Goal: Communication & Community: Participate in discussion

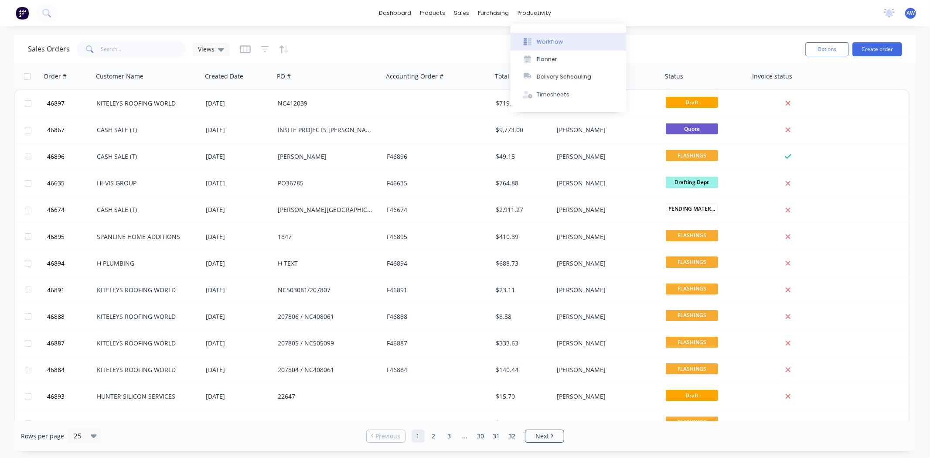
click at [547, 44] on div "Workflow" at bounding box center [550, 42] width 26 height 8
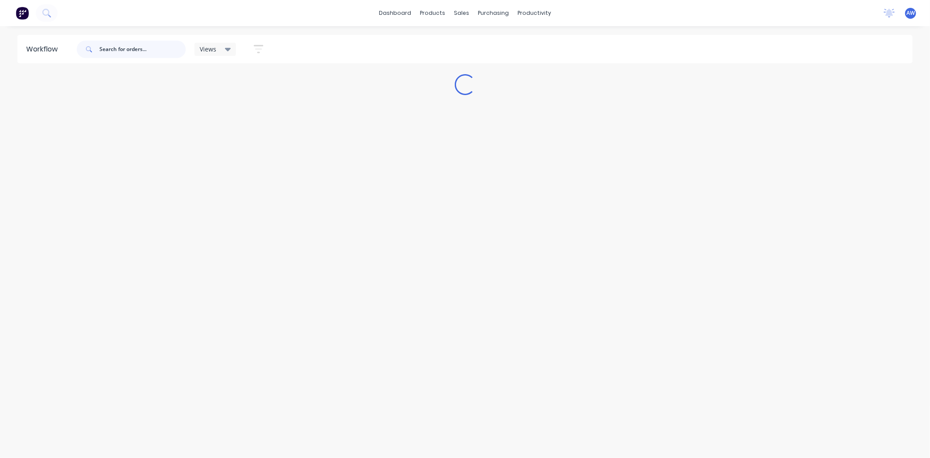
click at [133, 53] on input "text" at bounding box center [142, 49] width 86 height 17
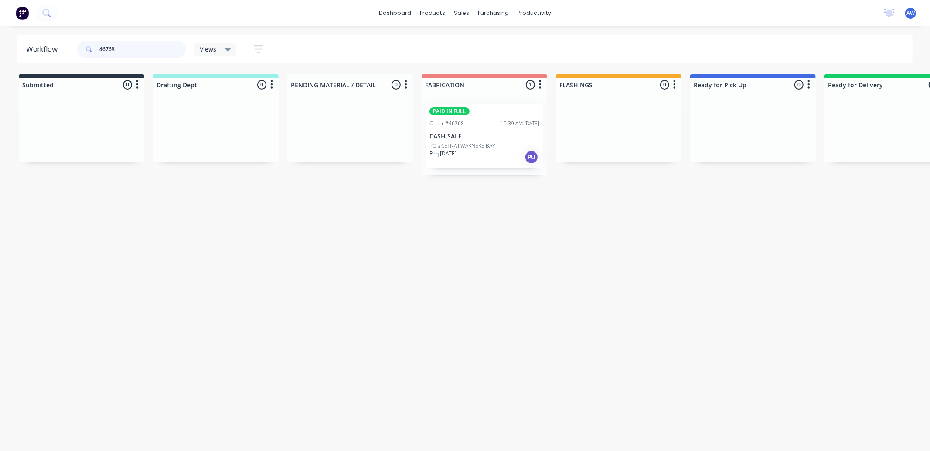
type input "46768"
click at [472, 138] on p "CASH SALE" at bounding box center [485, 136] width 110 height 7
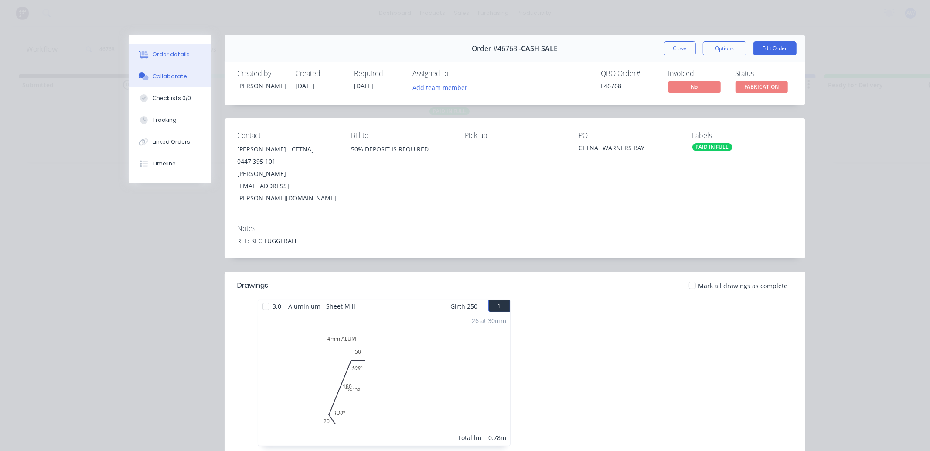
click at [168, 75] on div "Collaborate" at bounding box center [170, 76] width 34 height 8
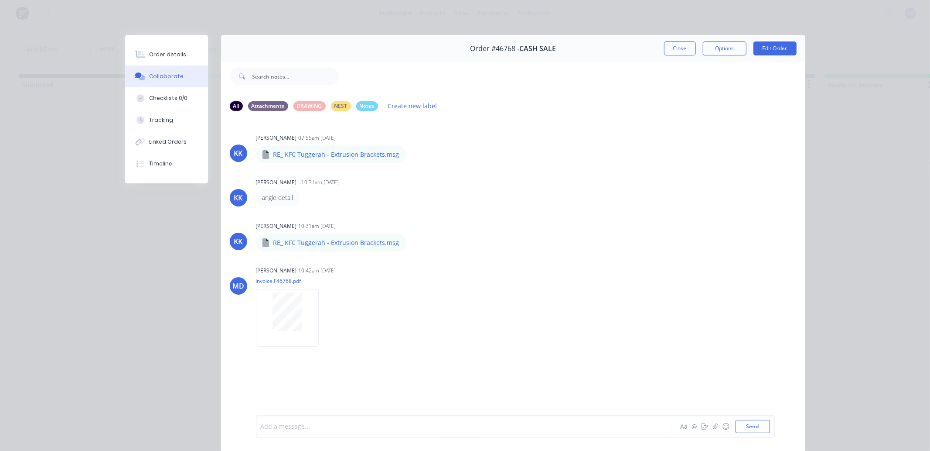
click at [304, 427] on div at bounding box center [452, 426] width 382 height 9
click at [677, 51] on button "Close" at bounding box center [680, 48] width 32 height 14
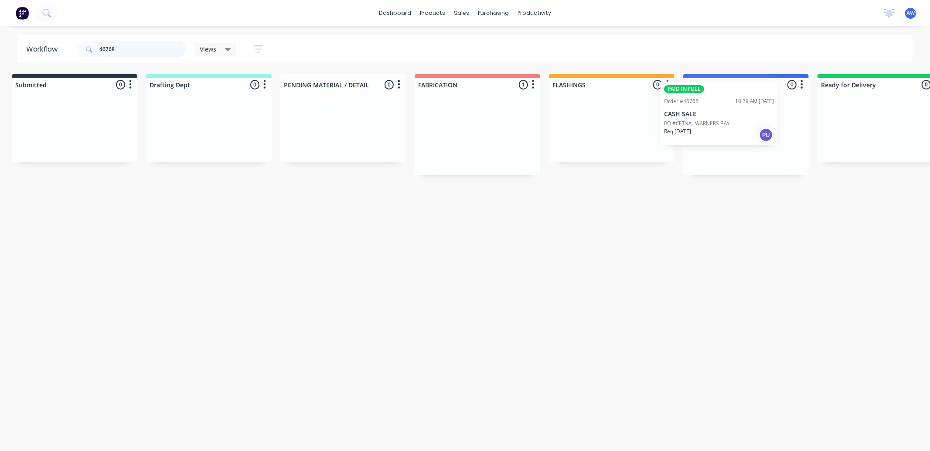
scroll to position [0, 12]
drag, startPoint x: 437, startPoint y: 138, endPoint x: 674, endPoint y: 116, distance: 238.3
click at [674, 116] on div "Submitted 0 Sort By Created date Required date Order number Customer name Most …" at bounding box center [709, 124] width 1455 height 101
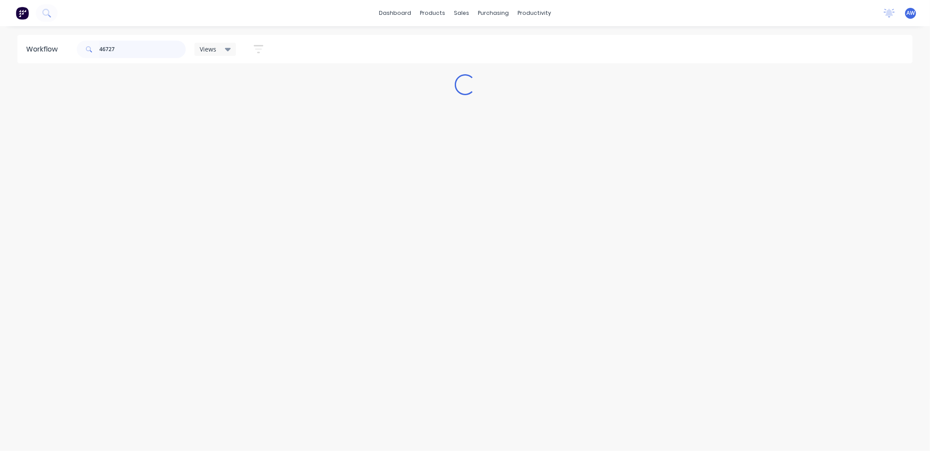
scroll to position [0, 0]
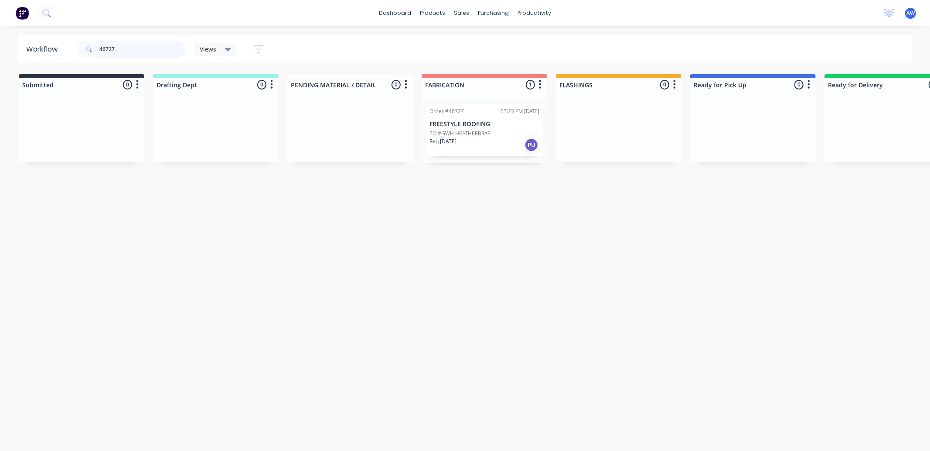
type input "46727"
click at [465, 133] on p "PO #GWH HEATHERBRAE" at bounding box center [460, 134] width 61 height 8
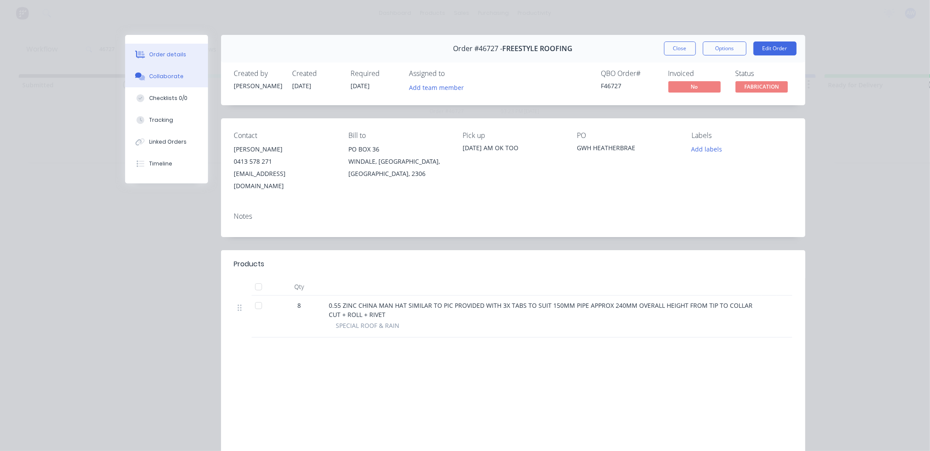
click at [162, 75] on div "Collaborate" at bounding box center [166, 76] width 34 height 8
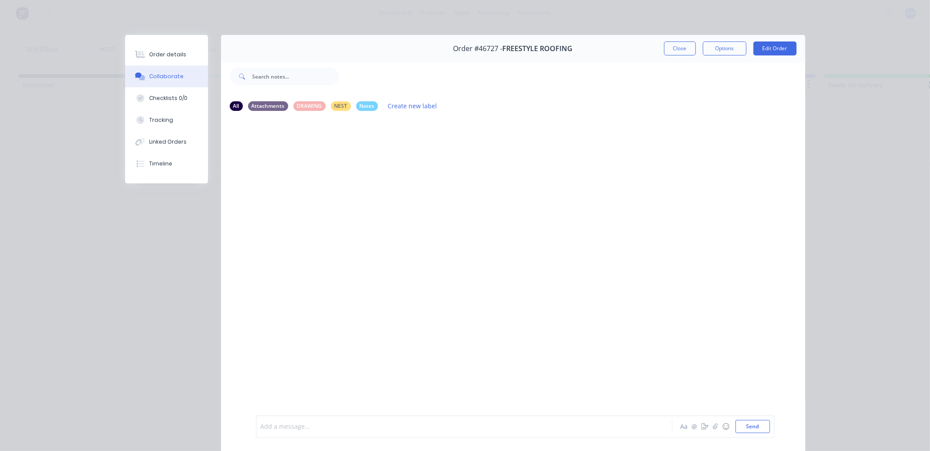
click at [298, 423] on div at bounding box center [452, 426] width 382 height 9
click at [673, 47] on button "Close" at bounding box center [680, 48] width 32 height 14
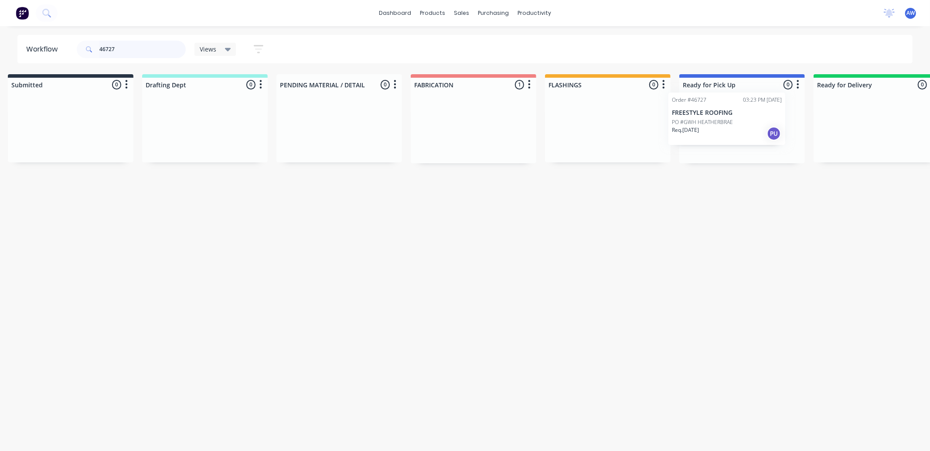
drag, startPoint x: 481, startPoint y: 142, endPoint x: 730, endPoint y: 129, distance: 249.0
click at [730, 129] on div "Submitted 0 Sort By Created date Required date Order number Customer name Most …" at bounding box center [710, 118] width 1455 height 89
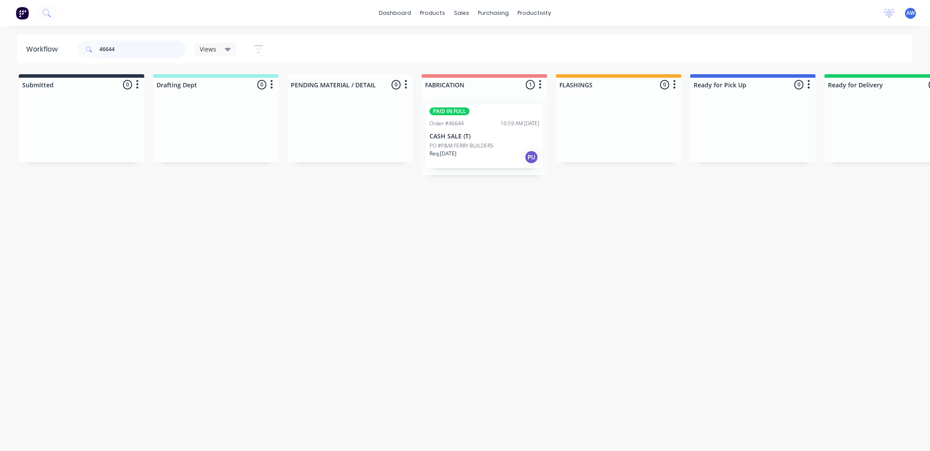
type input "46644"
click at [474, 148] on p "PO #P&M FERRY BUILDERS" at bounding box center [462, 146] width 64 height 8
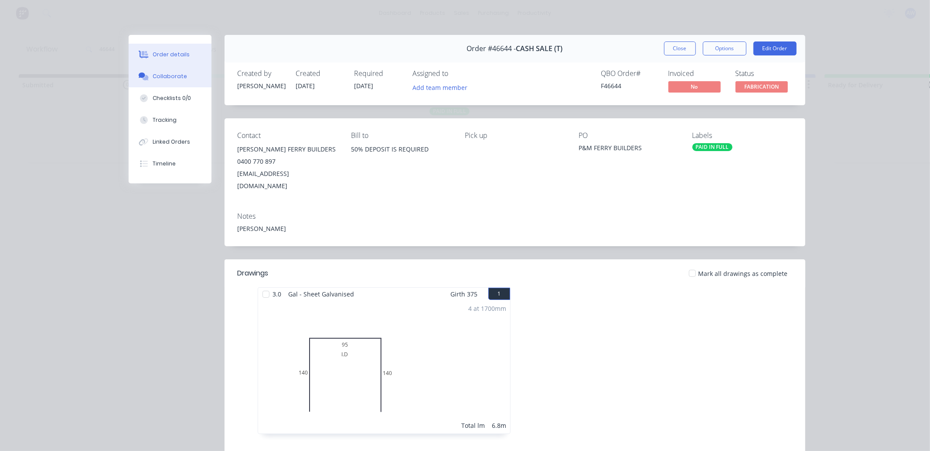
click at [171, 68] on button "Collaborate" at bounding box center [170, 76] width 83 height 22
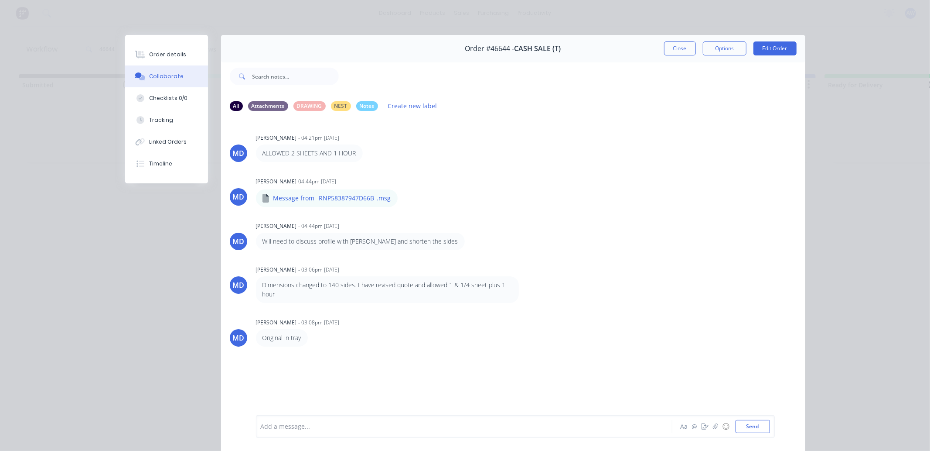
click at [318, 422] on div at bounding box center [452, 426] width 382 height 9
click at [668, 50] on button "Close" at bounding box center [680, 48] width 32 height 14
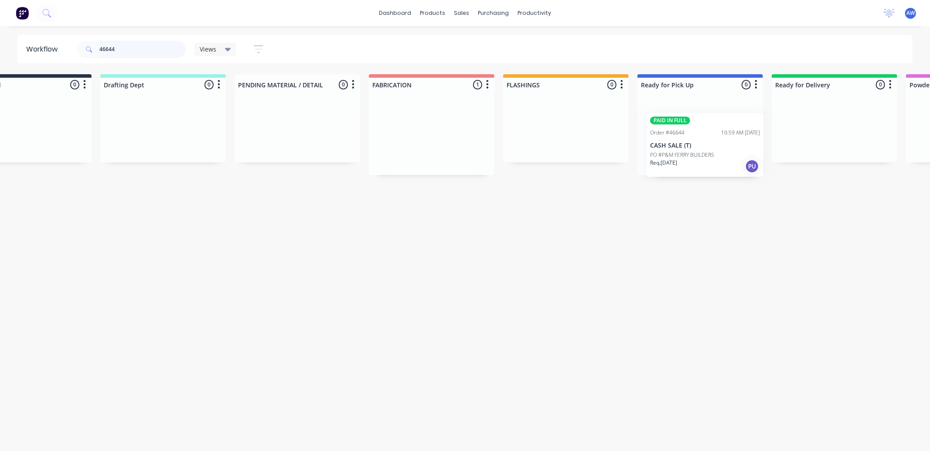
scroll to position [0, 53]
drag, startPoint x: 454, startPoint y: 137, endPoint x: 665, endPoint y: 137, distance: 211.1
click at [665, 137] on div "Submitted 0 Sort By Created date Required date Order number Customer name Most …" at bounding box center [667, 124] width 1455 height 101
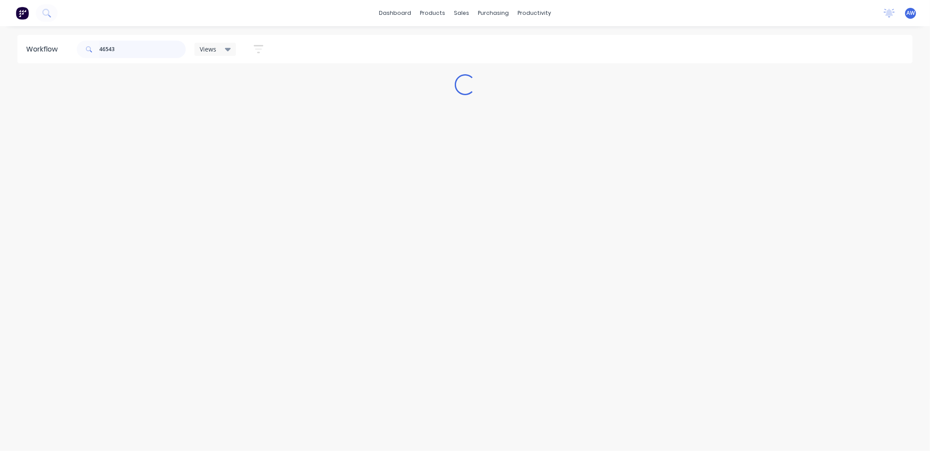
scroll to position [0, 0]
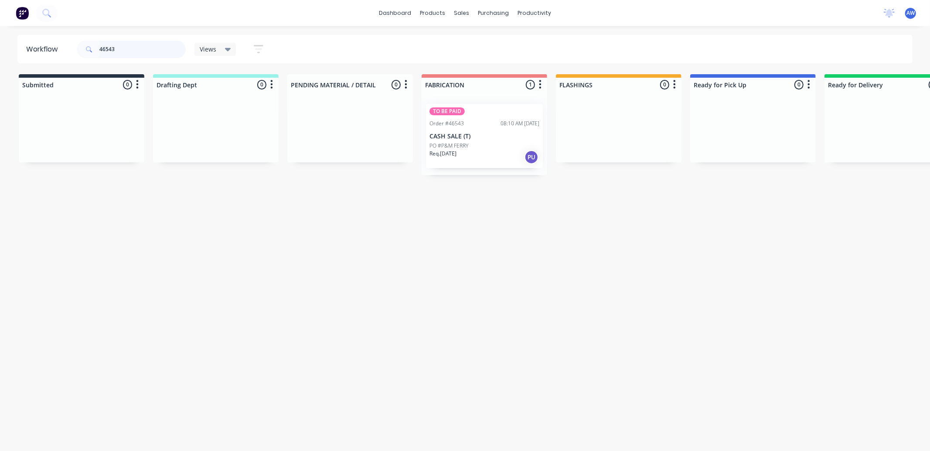
type input "46543"
click at [457, 140] on div "TO BE PAID Order #46543 08:10 AM [DATE] CASH SALE (T) PO #P&M FERRY Req. [DATE]…" at bounding box center [484, 136] width 117 height 64
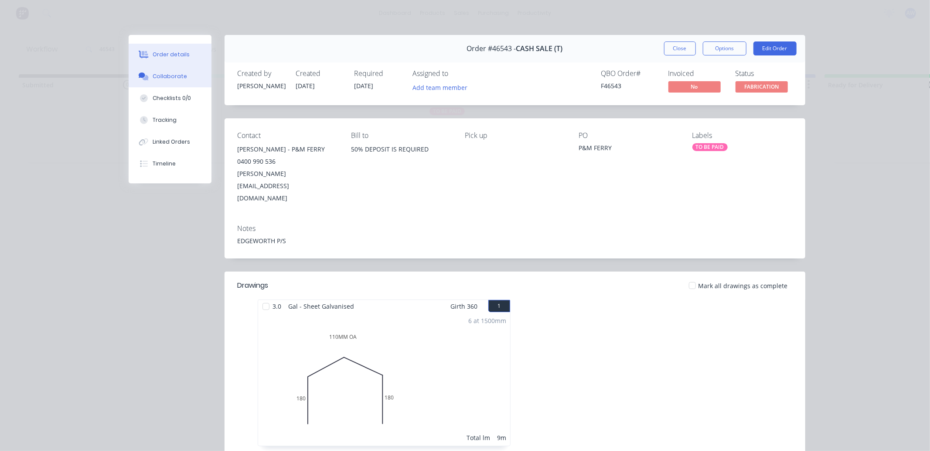
click at [156, 71] on button "Collaborate" at bounding box center [170, 76] width 83 height 22
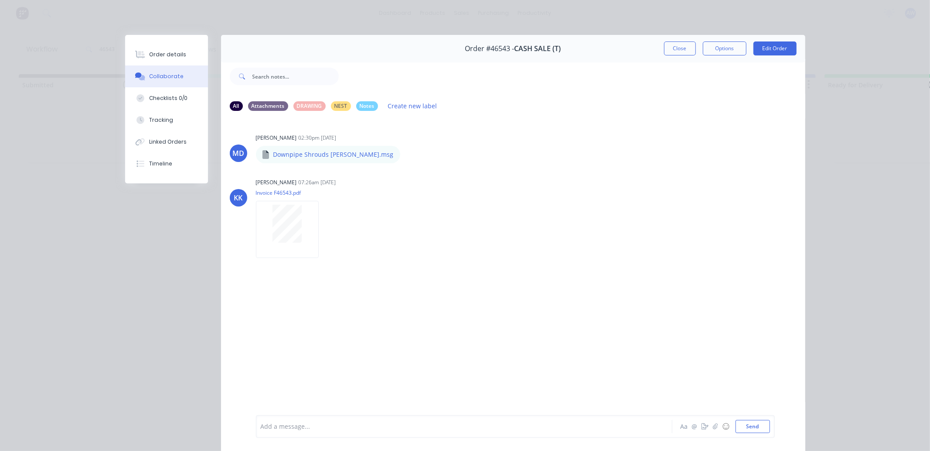
click at [298, 424] on div at bounding box center [452, 426] width 382 height 9
click at [670, 46] on button "Close" at bounding box center [680, 48] width 32 height 14
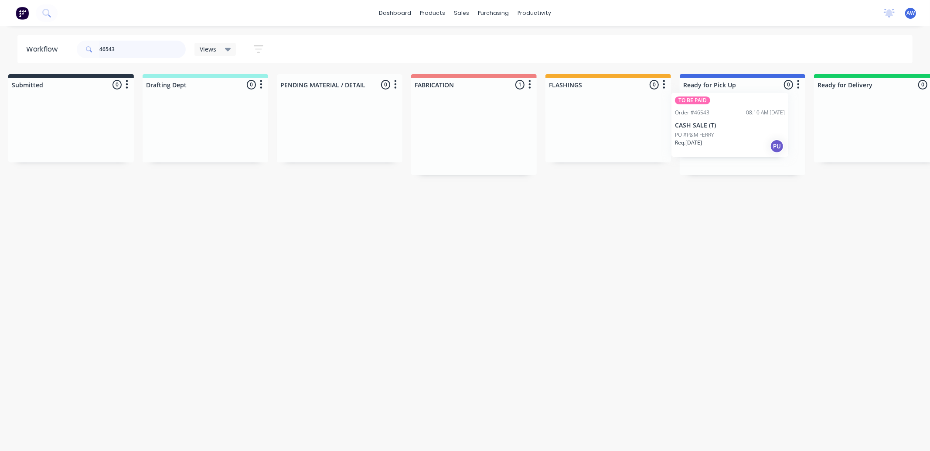
drag, startPoint x: 467, startPoint y: 144, endPoint x: 711, endPoint y: 125, distance: 245.5
click at [714, 126] on div "Submitted 0 Sort By Created date Required date Order number Customer name Most …" at bounding box center [710, 124] width 1455 height 101
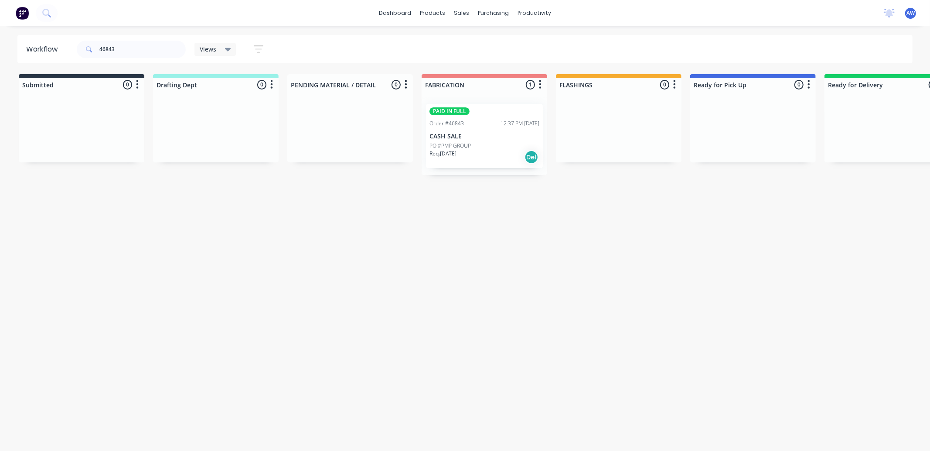
click at [468, 129] on div "PAID IN FULL Order #46843 12:37 PM [DATE] CASH SALE PO #PMP GROUP Req. [DATE] D…" at bounding box center [484, 136] width 117 height 64
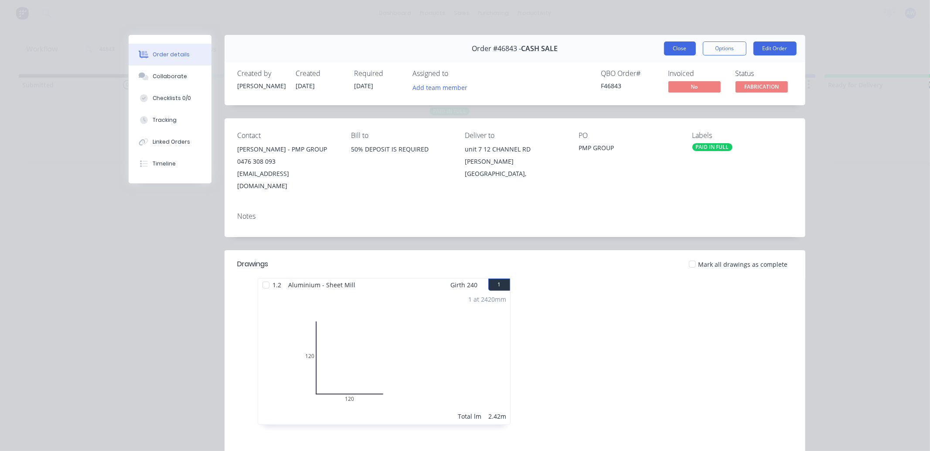
click at [669, 44] on button "Close" at bounding box center [680, 48] width 32 height 14
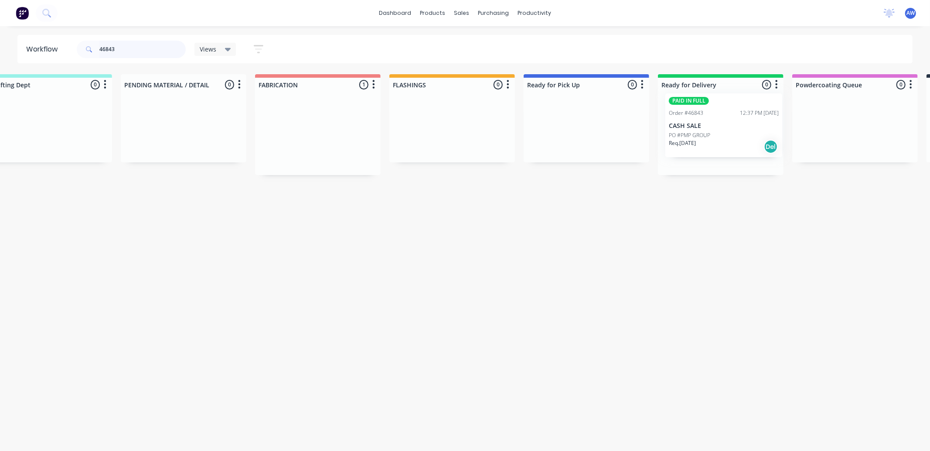
drag, startPoint x: 475, startPoint y: 128, endPoint x: 712, endPoint y: 116, distance: 238.1
click at [715, 116] on div "Submitted 0 Sort By Created date Required date Order number Customer name Most …" at bounding box center [554, 124] width 1455 height 101
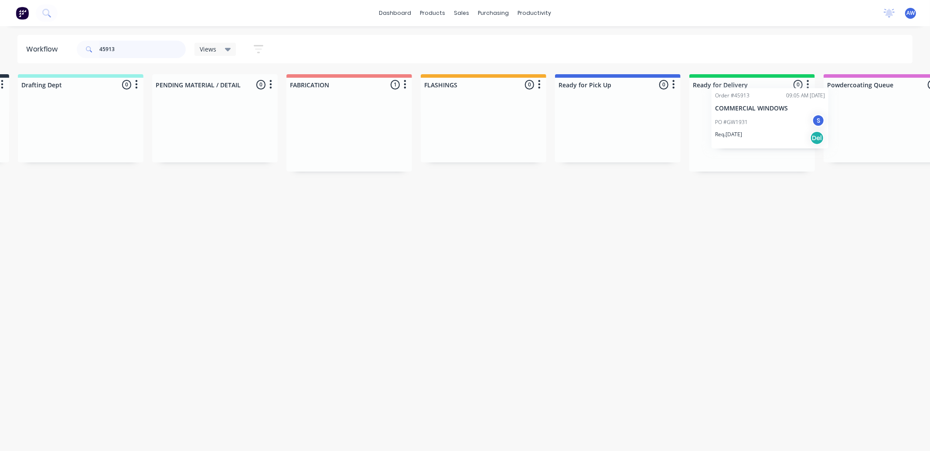
drag, startPoint x: 438, startPoint y: 119, endPoint x: 709, endPoint y: 98, distance: 272.2
click at [723, 102] on div "Submitted 0 Sort By Created date Required date Order number Customer name Most …" at bounding box center [585, 122] width 1455 height 97
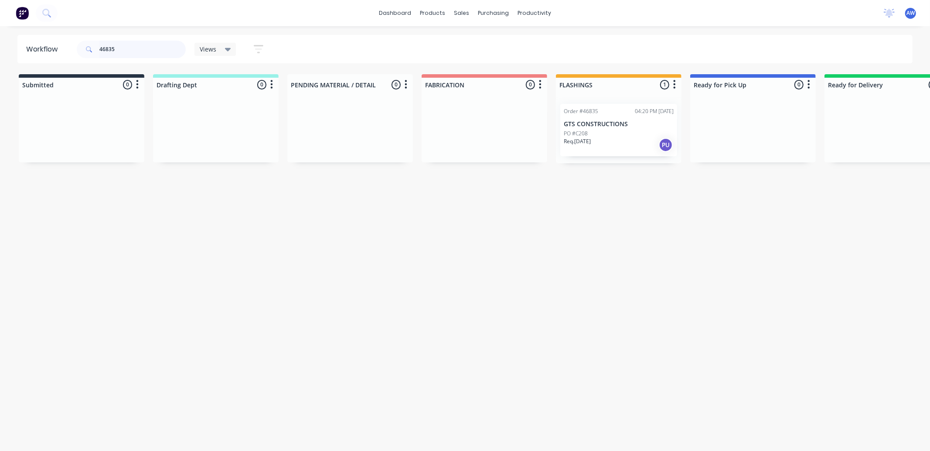
type input "46835"
click at [618, 120] on p "GTS CONSTRUCTIONS" at bounding box center [619, 123] width 110 height 7
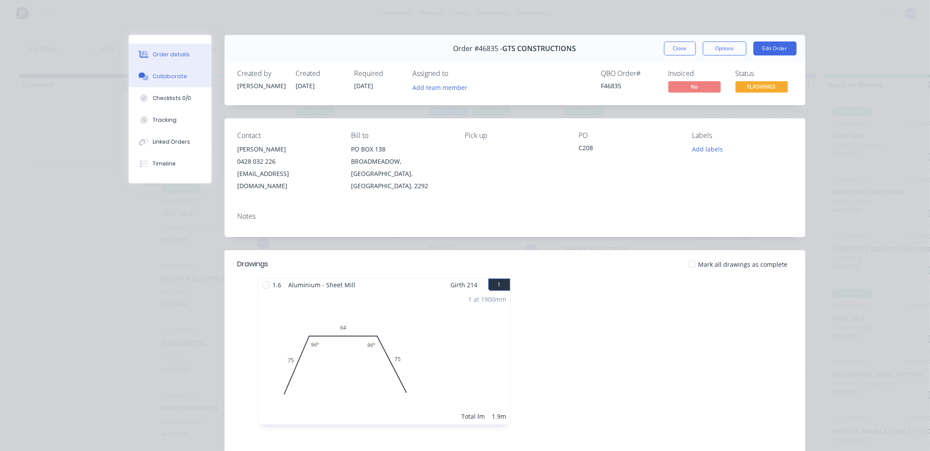
click at [156, 79] on div "Collaborate" at bounding box center [170, 76] width 34 height 8
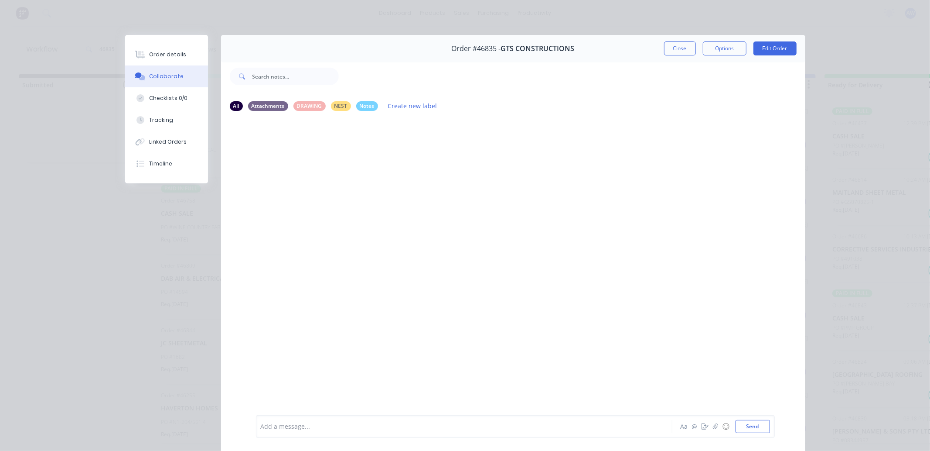
click at [333, 430] on div at bounding box center [452, 426] width 382 height 9
click at [670, 48] on button "Close" at bounding box center [680, 48] width 32 height 14
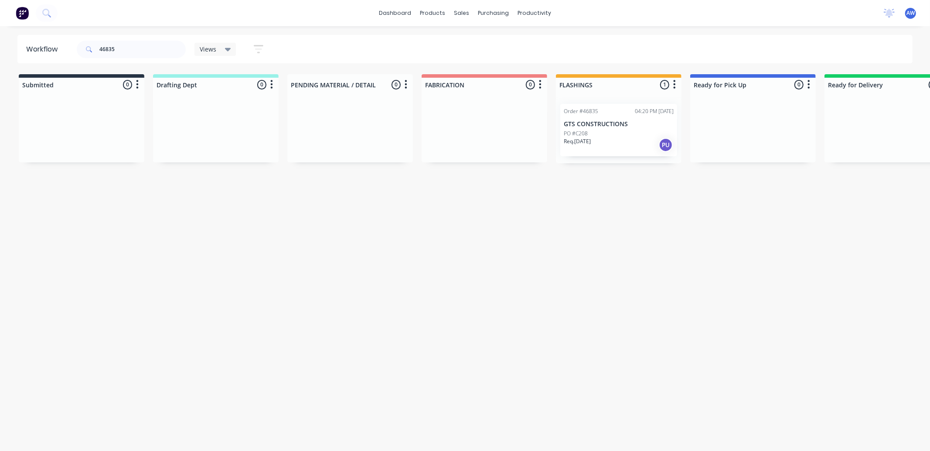
click at [591, 138] on p "Req. [DATE]" at bounding box center [577, 141] width 27 height 8
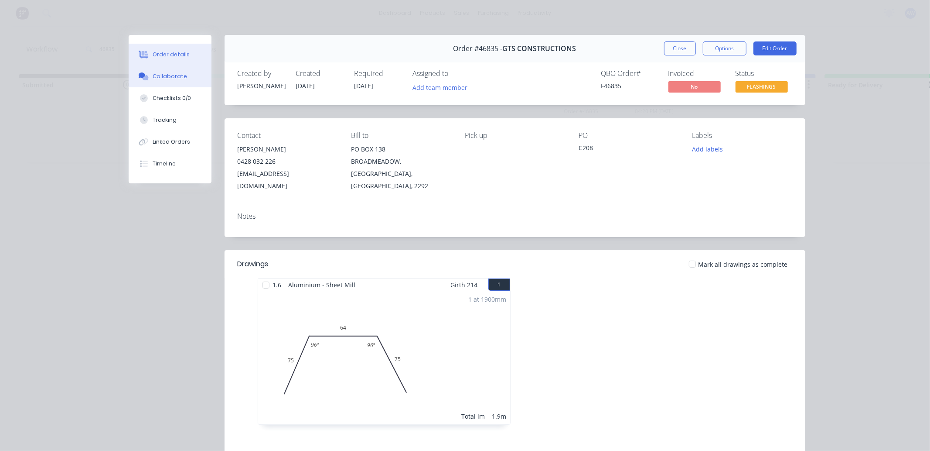
click at [162, 81] on button "Collaborate" at bounding box center [170, 76] width 83 height 22
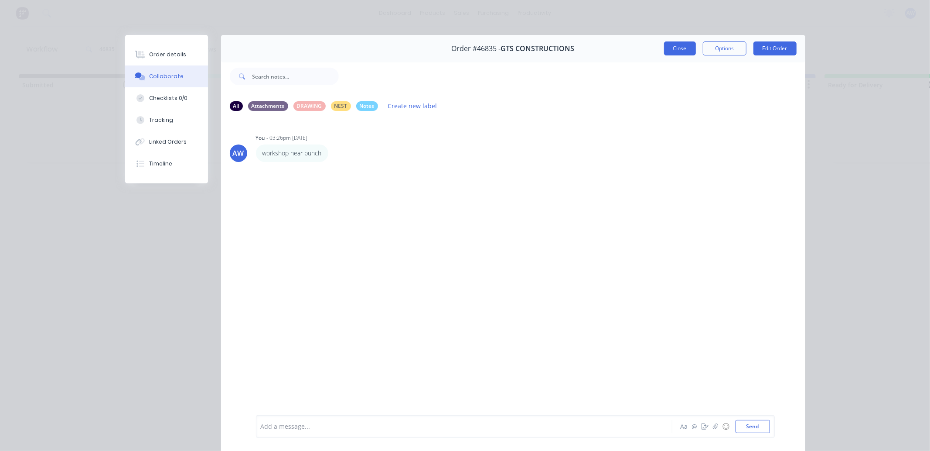
click at [669, 45] on button "Close" at bounding box center [680, 48] width 32 height 14
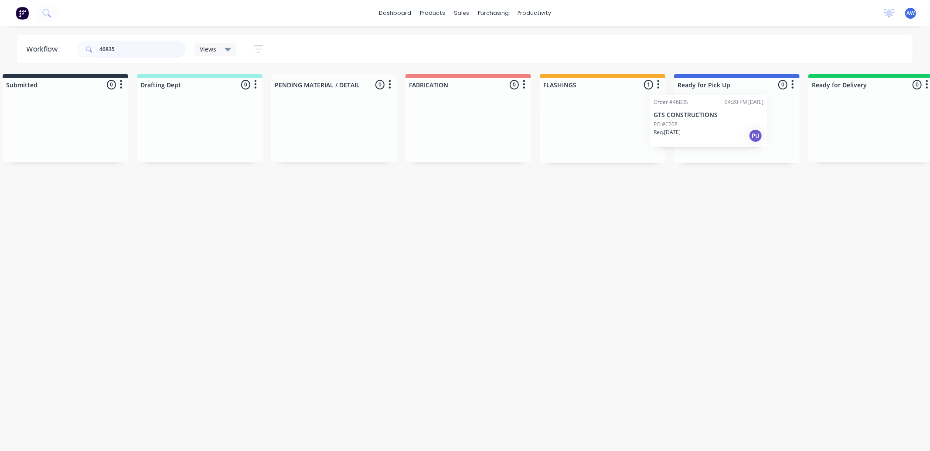
drag, startPoint x: 577, startPoint y: 134, endPoint x: 670, endPoint y: 124, distance: 93.8
click at [670, 124] on div "Submitted 0 Sort By Created date Required date Order number Customer name Most …" at bounding box center [704, 118] width 1455 height 89
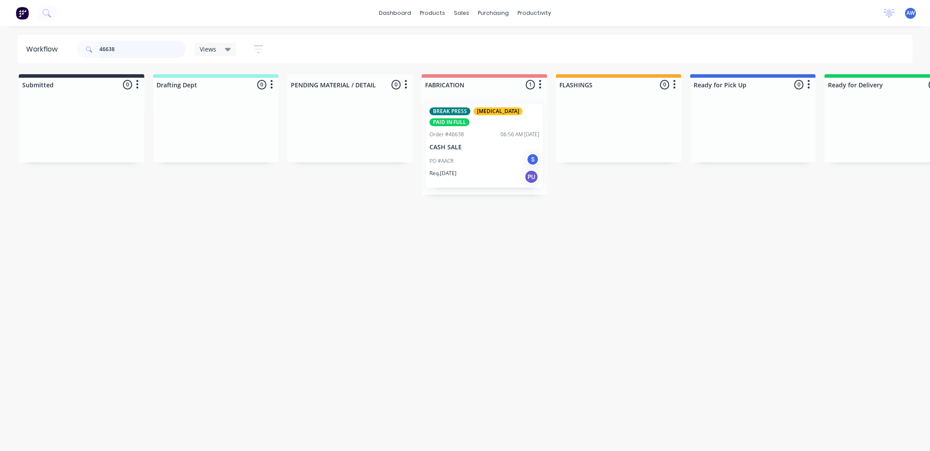
type input "46638"
click at [460, 159] on div "PO #AACR S" at bounding box center [485, 161] width 110 height 17
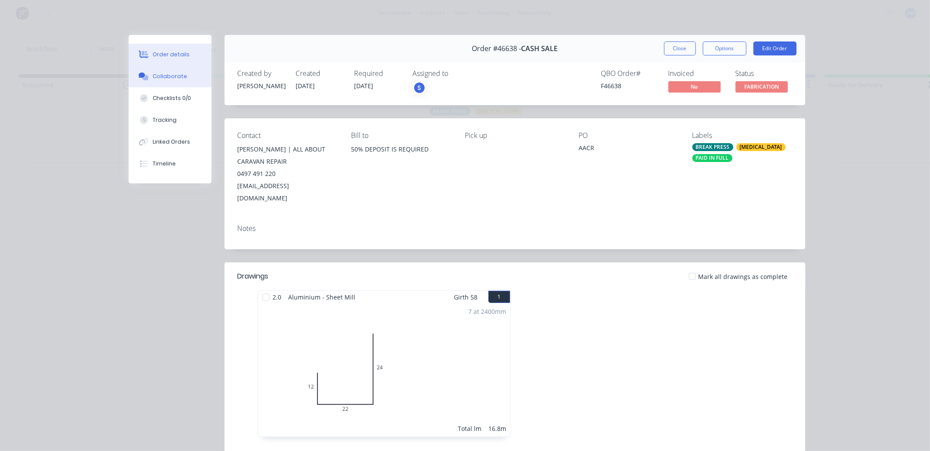
click at [163, 78] on div "Collaborate" at bounding box center [170, 76] width 34 height 8
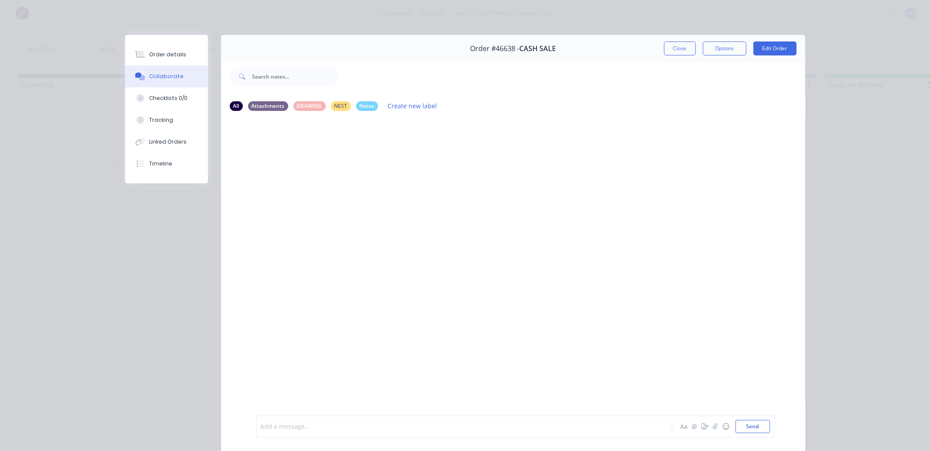
click at [322, 425] on div at bounding box center [452, 426] width 382 height 9
click at [667, 46] on button "Close" at bounding box center [680, 48] width 32 height 14
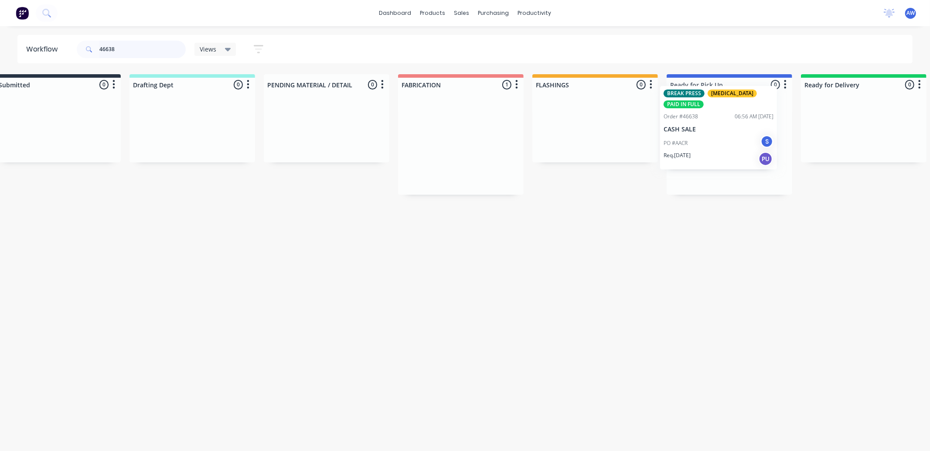
drag, startPoint x: 473, startPoint y: 150, endPoint x: 717, endPoint y: 133, distance: 244.5
click at [717, 133] on div "Submitted 0 Sort By Created date Required date Order number Customer name Most …" at bounding box center [697, 134] width 1455 height 120
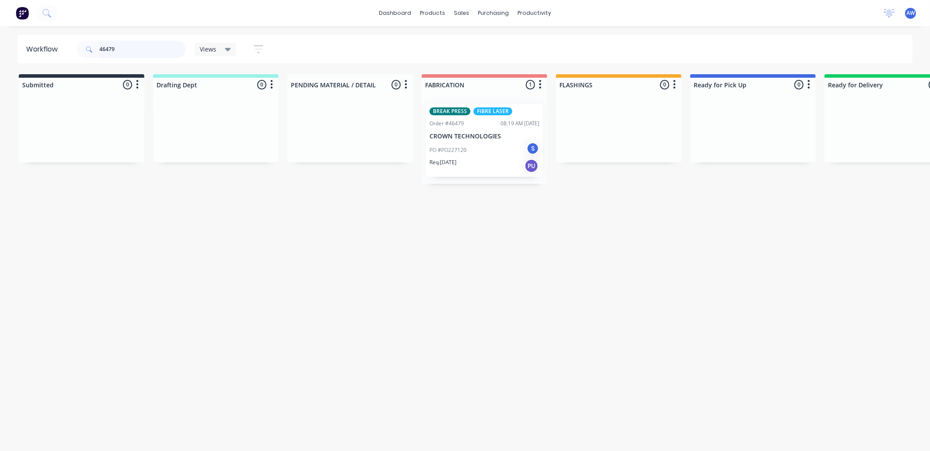
type input "46479"
click at [454, 133] on p "CROWN TECHNOLOGIES" at bounding box center [485, 136] width 110 height 7
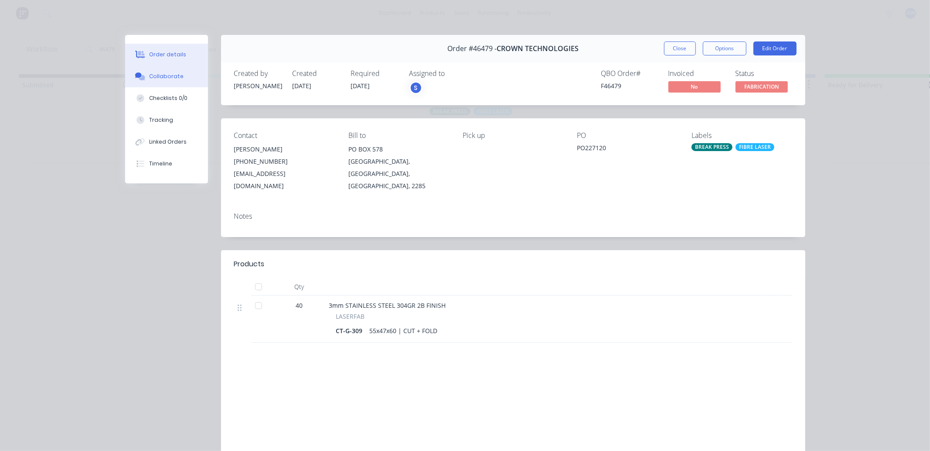
click at [167, 77] on div "Collaborate" at bounding box center [166, 76] width 34 height 8
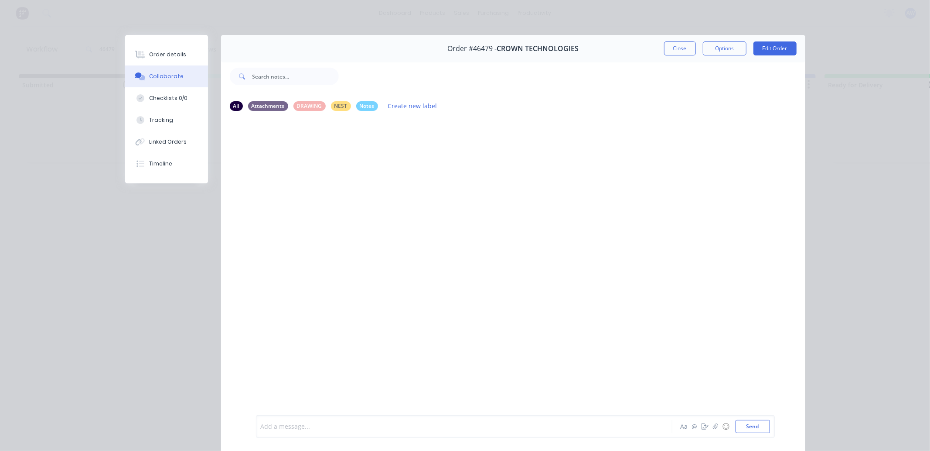
click at [291, 430] on div at bounding box center [452, 426] width 382 height 9
click at [674, 55] on button "Close" at bounding box center [680, 48] width 32 height 14
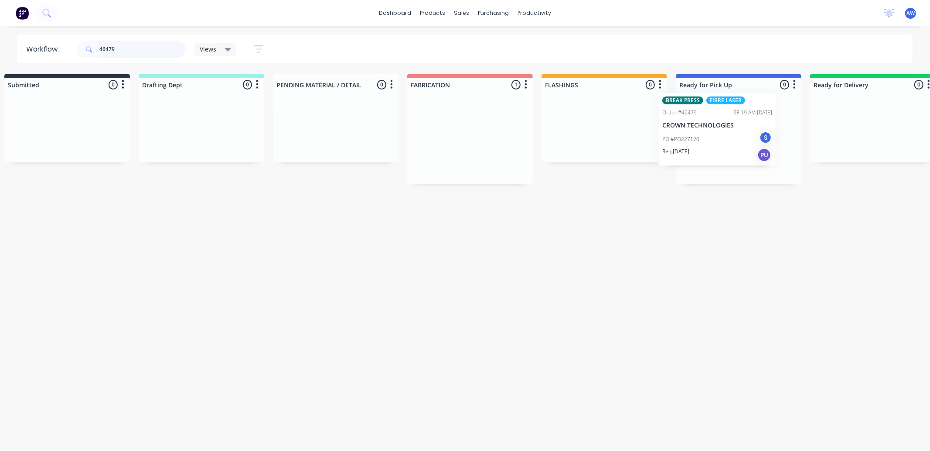
drag, startPoint x: 483, startPoint y: 150, endPoint x: 721, endPoint y: 139, distance: 238.9
click at [721, 139] on div "Submitted 0 Sort By Created date Required date Order number Customer name Most …" at bounding box center [706, 128] width 1455 height 109
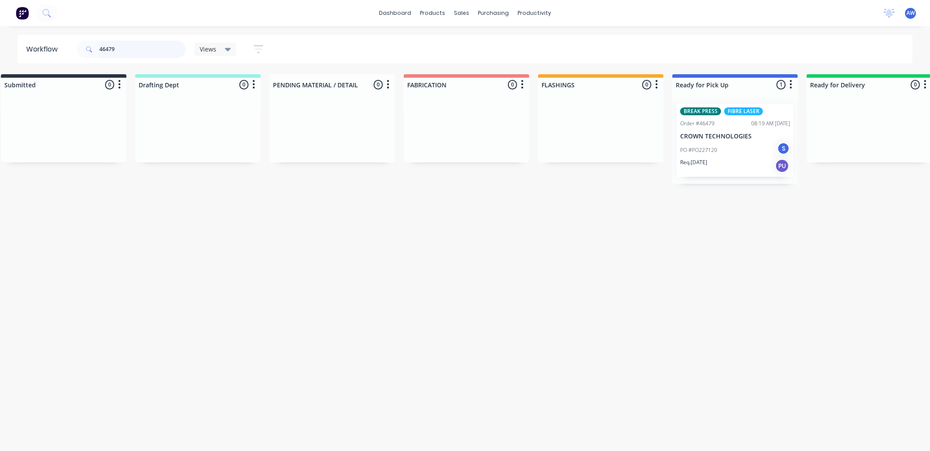
drag, startPoint x: 120, startPoint y: 50, endPoint x: 44, endPoint y: 60, distance: 76.1
click at [43, 60] on header "Workflow 46479 Views Save new view None (Default) edit Nilesh edit Production e…" at bounding box center [465, 49] width 896 height 28
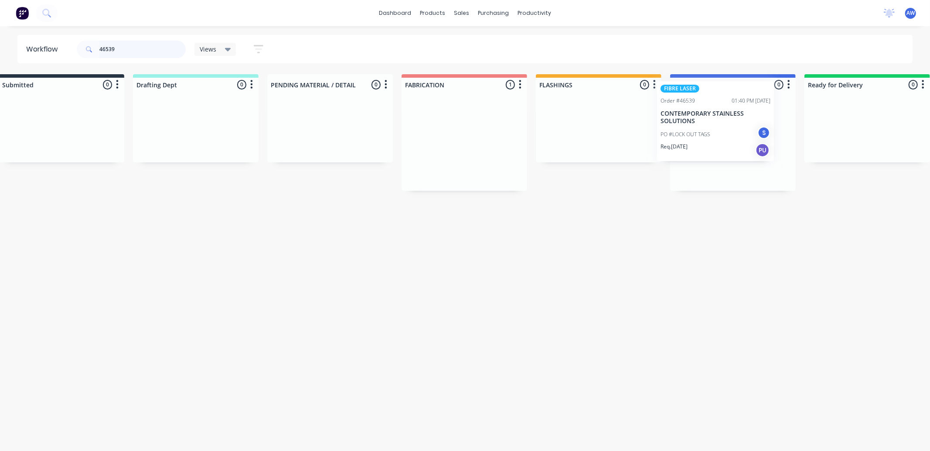
scroll to position [0, 24]
drag, startPoint x: 438, startPoint y: 138, endPoint x: 678, endPoint y: 116, distance: 241.4
click at [678, 116] on div "Submitted 0 Sort By Created date Required date Order number Customer name Most …" at bounding box center [696, 132] width 1455 height 116
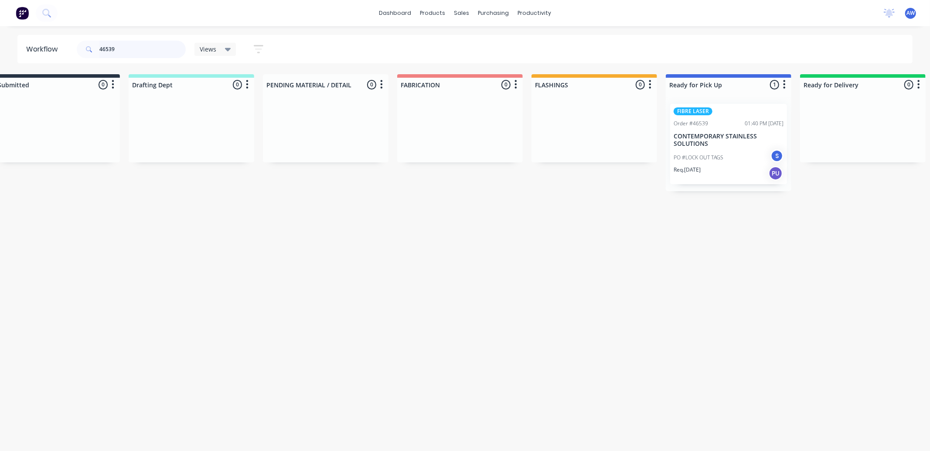
type input "46539"
click at [712, 153] on div "PO #LOCK OUT TAGS S" at bounding box center [729, 157] width 110 height 17
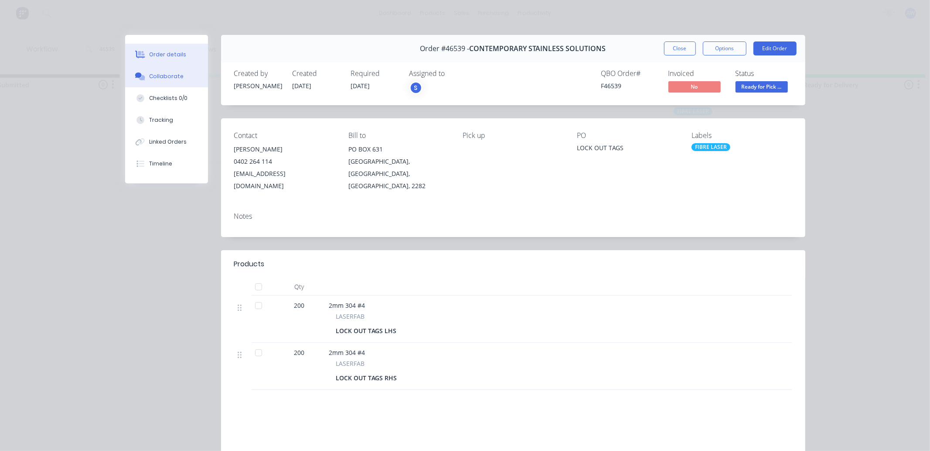
click at [173, 76] on div "Collaborate" at bounding box center [166, 76] width 34 height 8
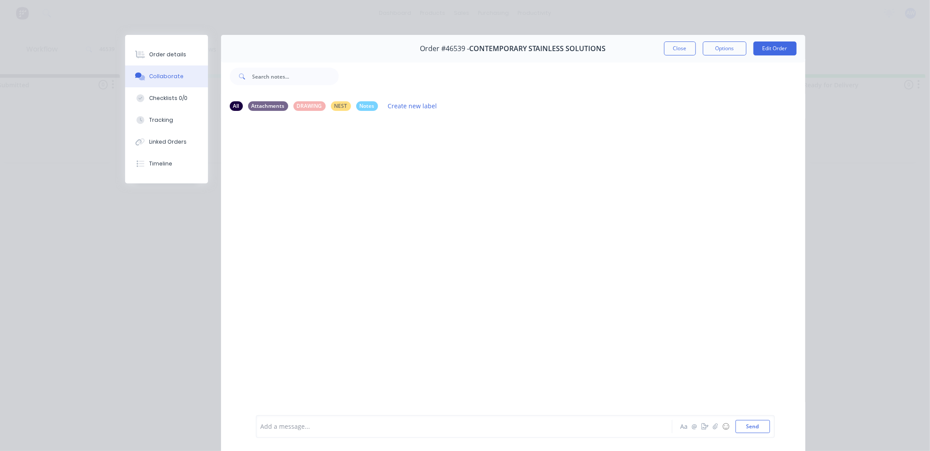
click at [311, 431] on div "Add a message..." at bounding box center [452, 426] width 382 height 13
click at [683, 51] on button "Close" at bounding box center [680, 48] width 32 height 14
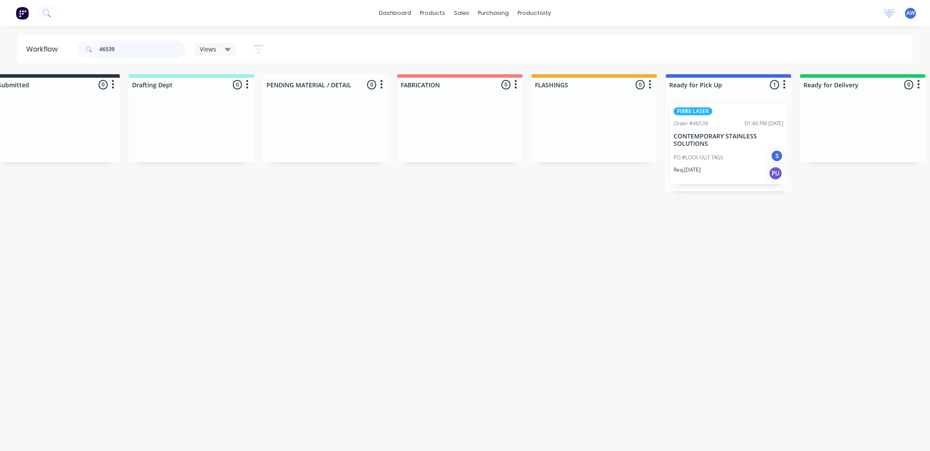
drag, startPoint x: 121, startPoint y: 50, endPoint x: 88, endPoint y: 55, distance: 33.1
click at [88, 55] on div "46539" at bounding box center [131, 49] width 109 height 17
